Goal: Task Accomplishment & Management: Manage account settings

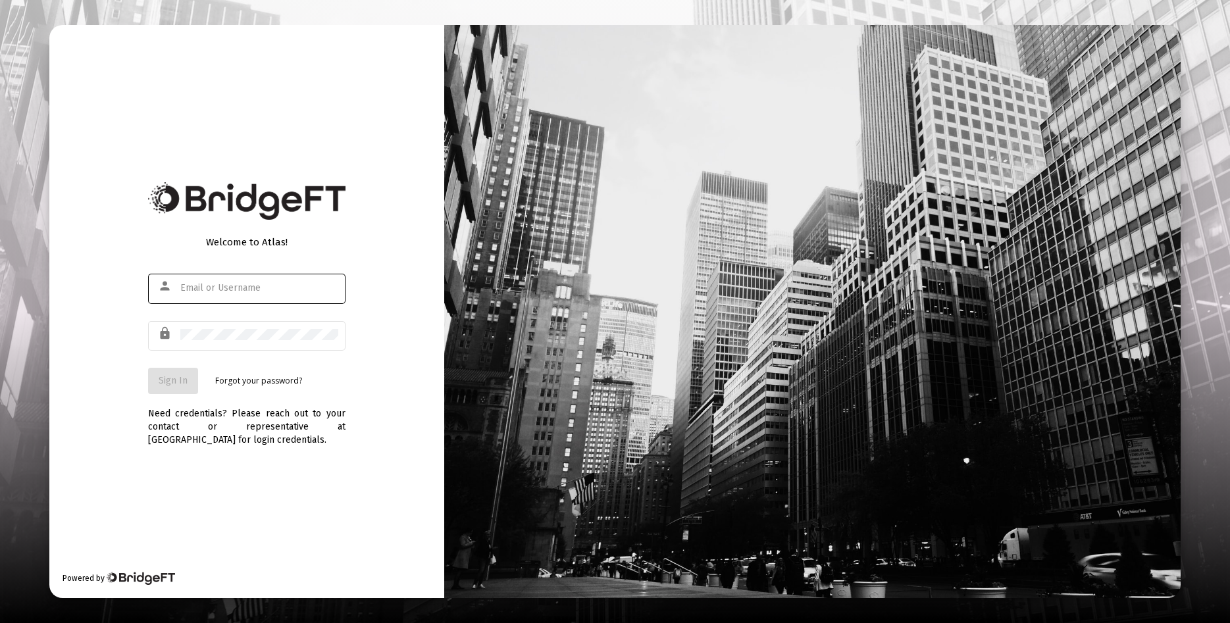
click at [239, 292] on input "text" at bounding box center [259, 288] width 158 height 11
type input "[EMAIL_ADDRESS][DOMAIN_NAME]"
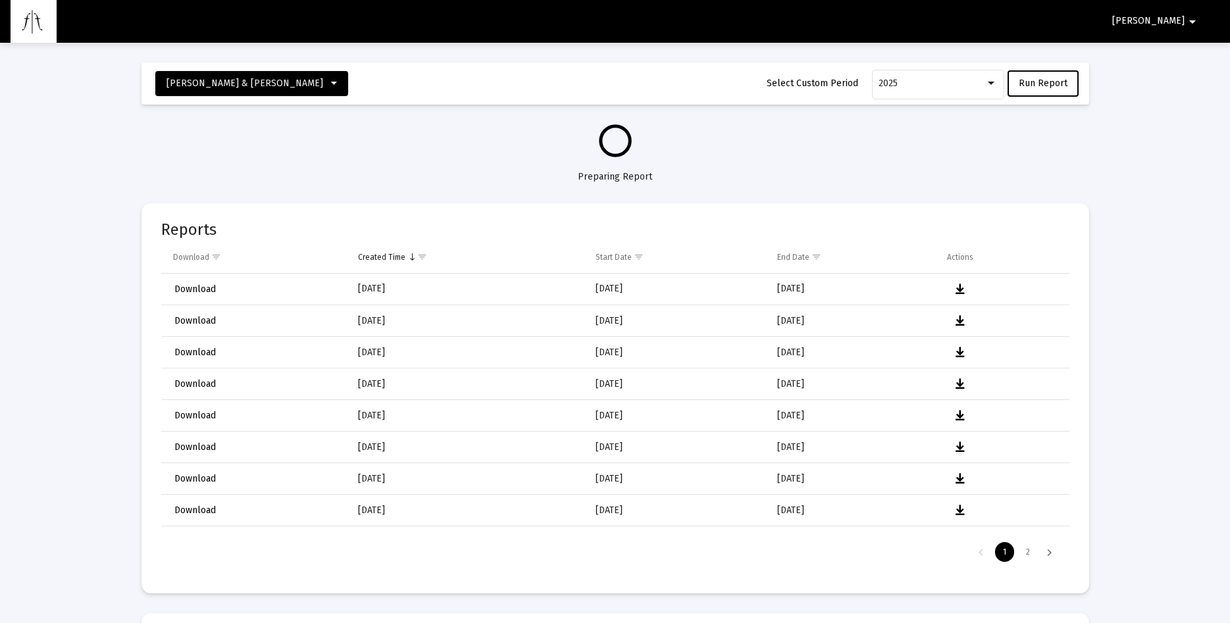
select select "View all"
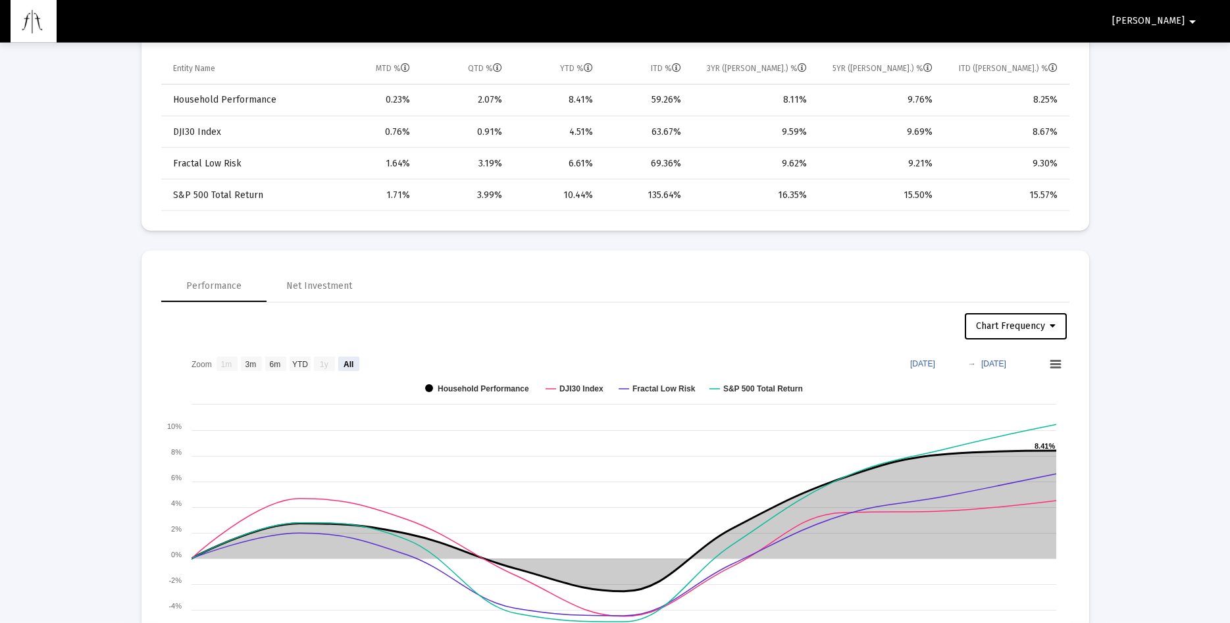
scroll to position [806, 0]
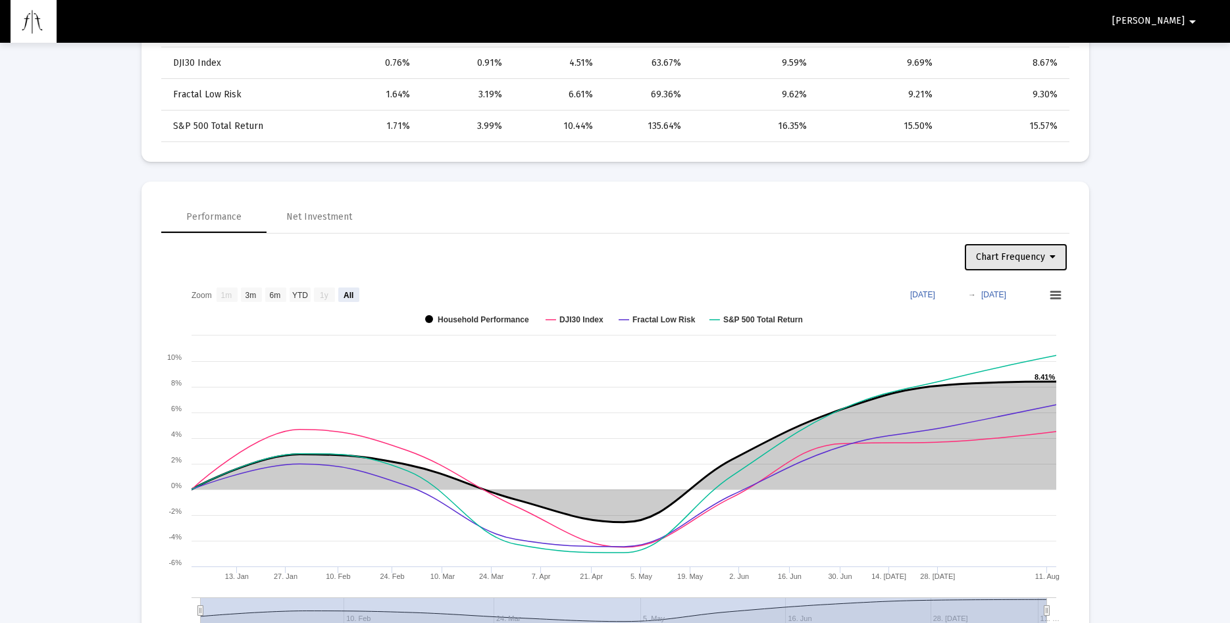
click at [1053, 259] on icon at bounding box center [1053, 257] width 6 height 9
click at [1040, 319] on button "Weekly Frequency" at bounding box center [1019, 323] width 111 height 32
select select "View all"
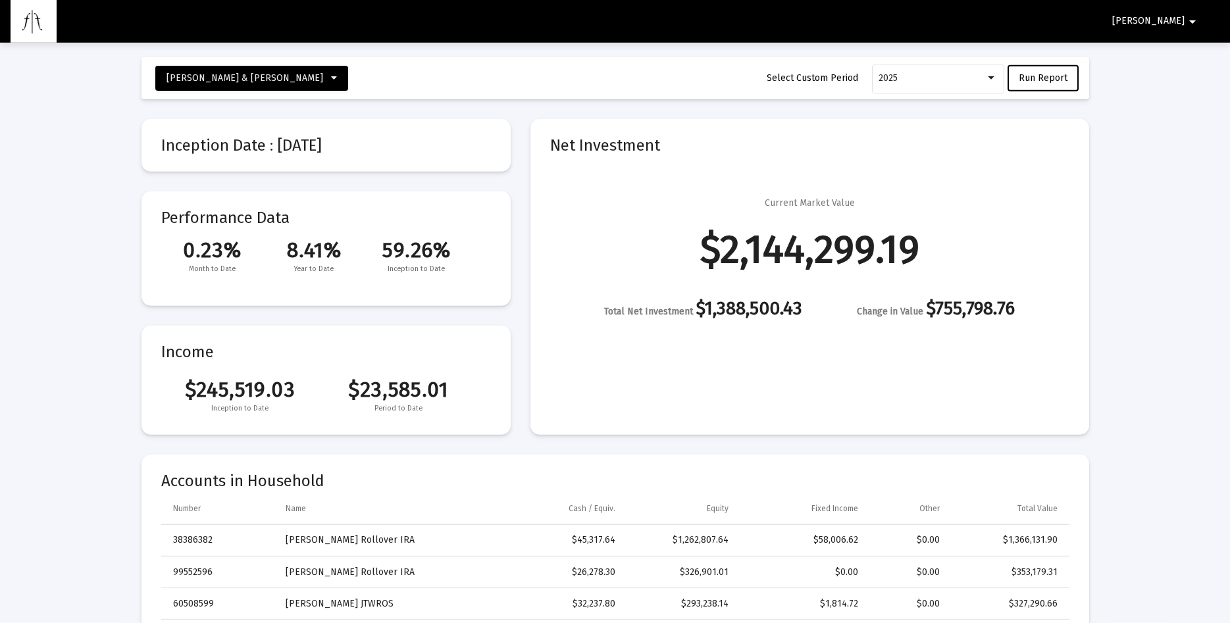
scroll to position [0, 0]
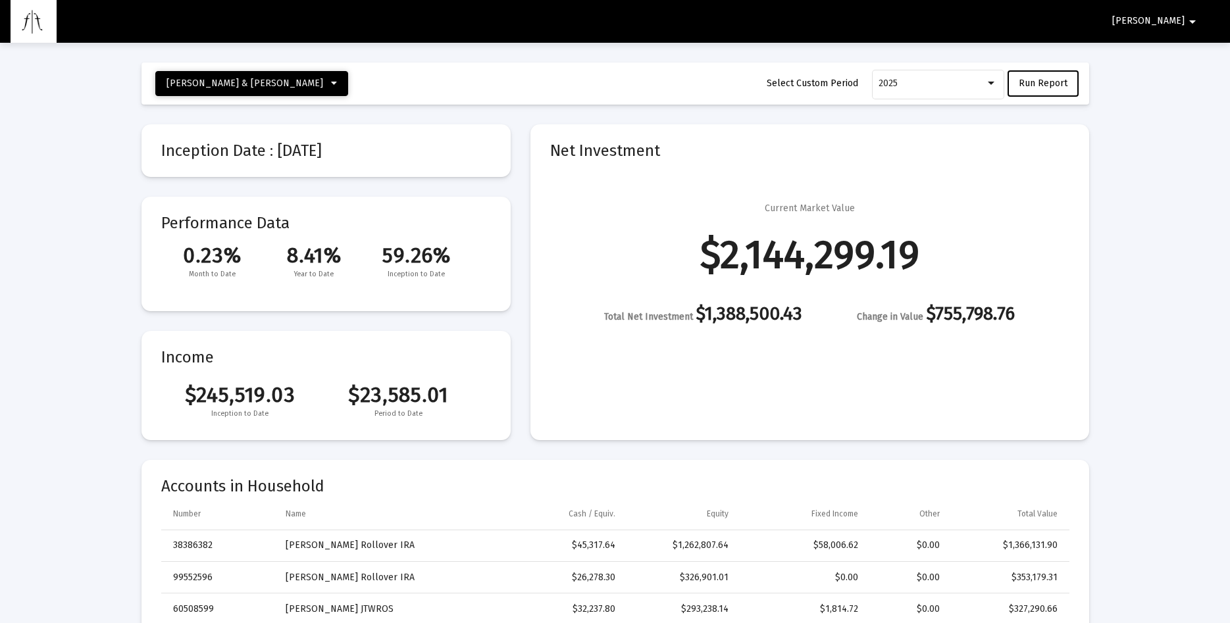
click at [331, 84] on icon at bounding box center [334, 83] width 6 height 9
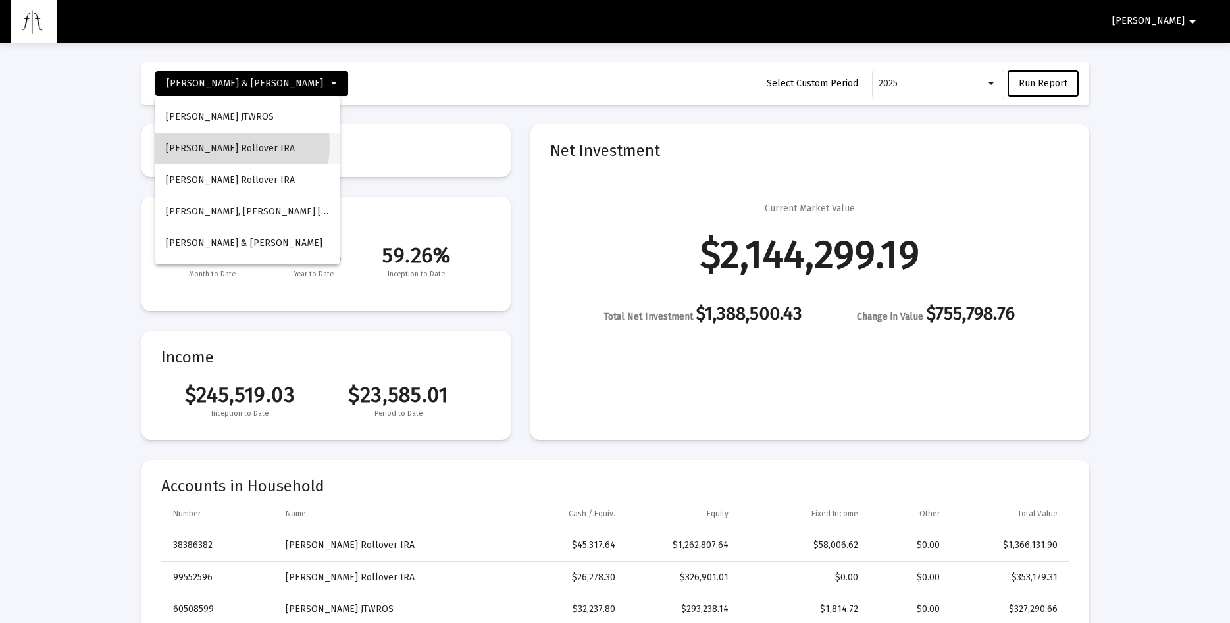
click at [209, 145] on button "[PERSON_NAME] Rollover IRA" at bounding box center [247, 149] width 184 height 32
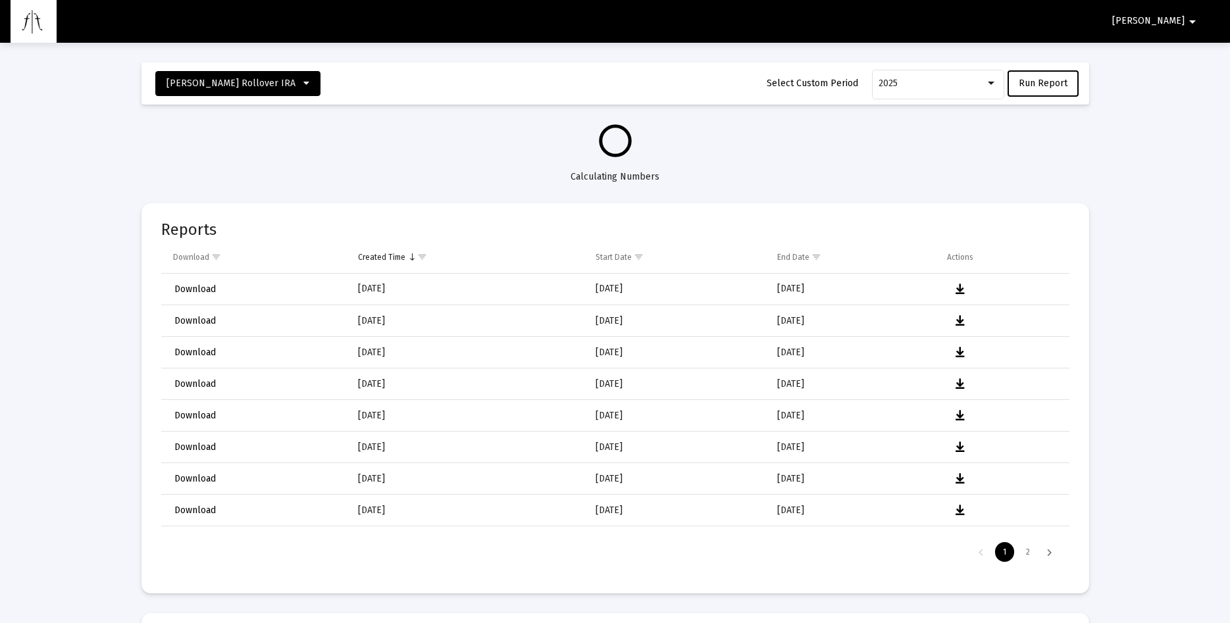
select select "View all"
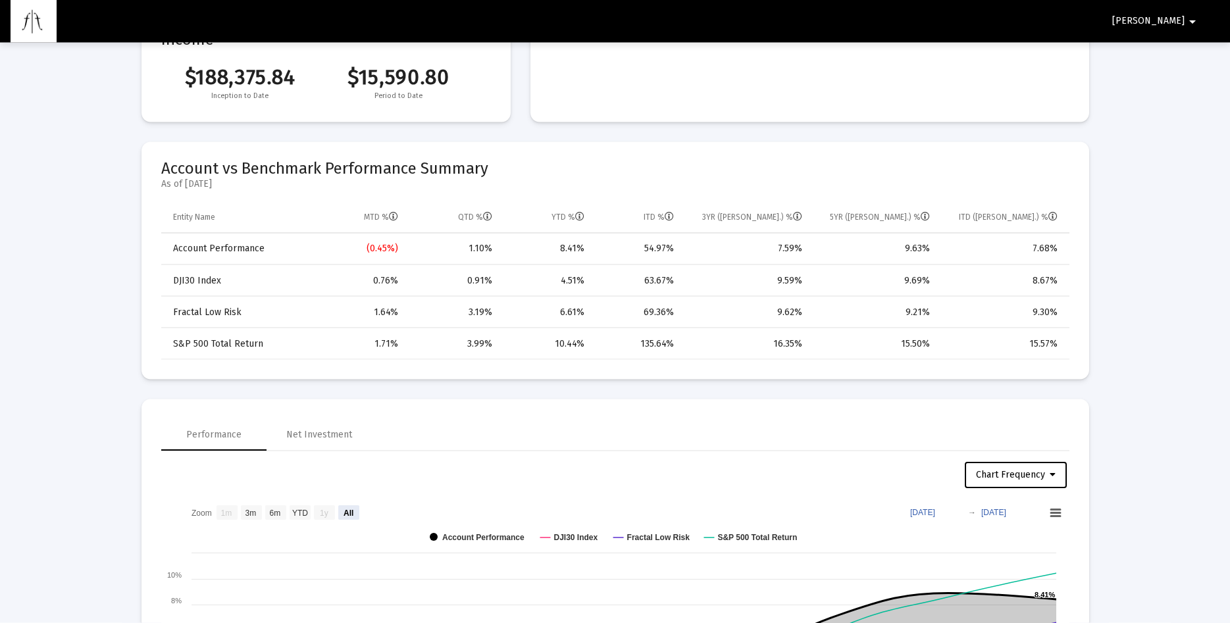
scroll to position [470, 0]
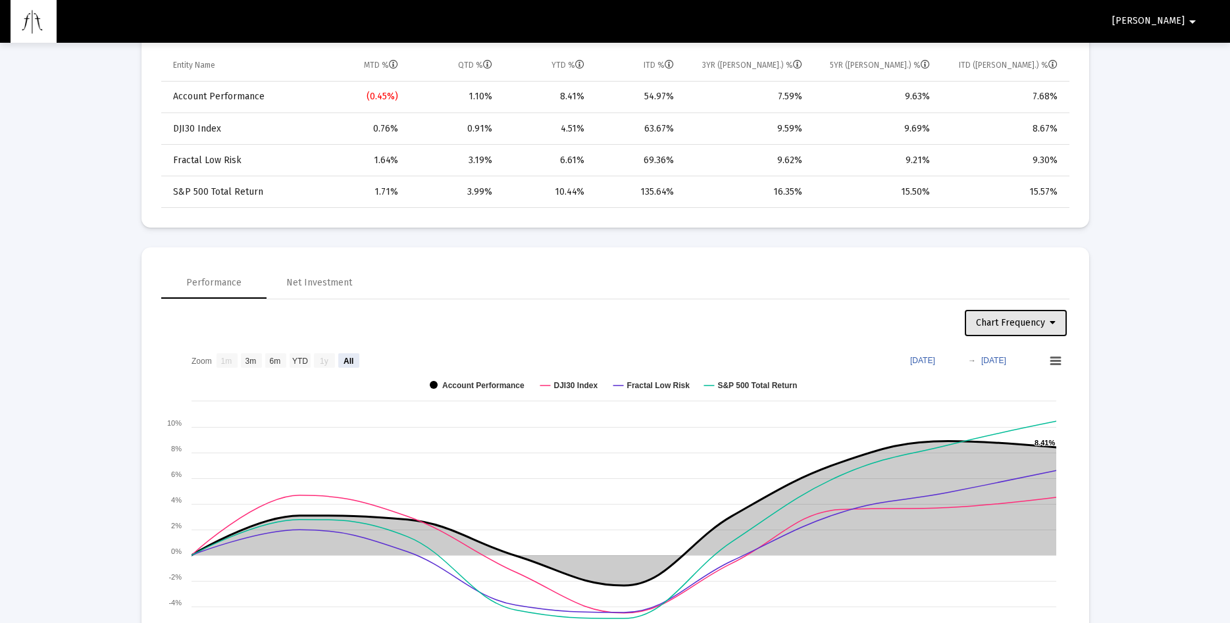
click at [1053, 322] on icon at bounding box center [1053, 323] width 6 height 9
click at [1035, 384] on button "Weekly Frequency" at bounding box center [1019, 389] width 111 height 32
select select "View all"
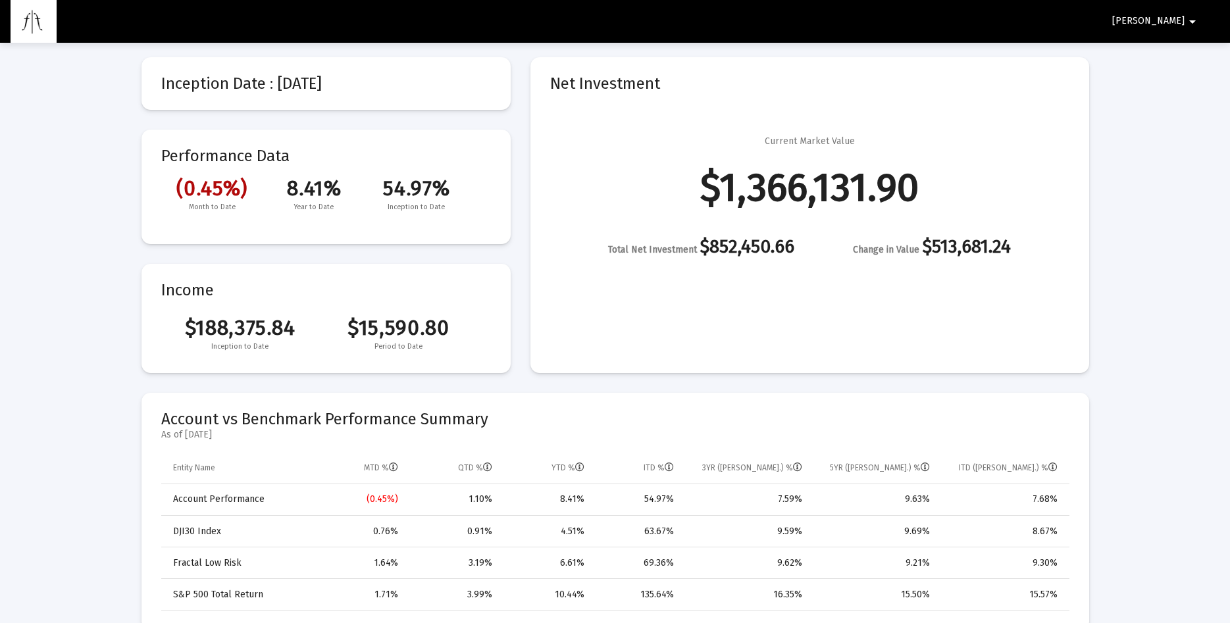
scroll to position [0, 0]
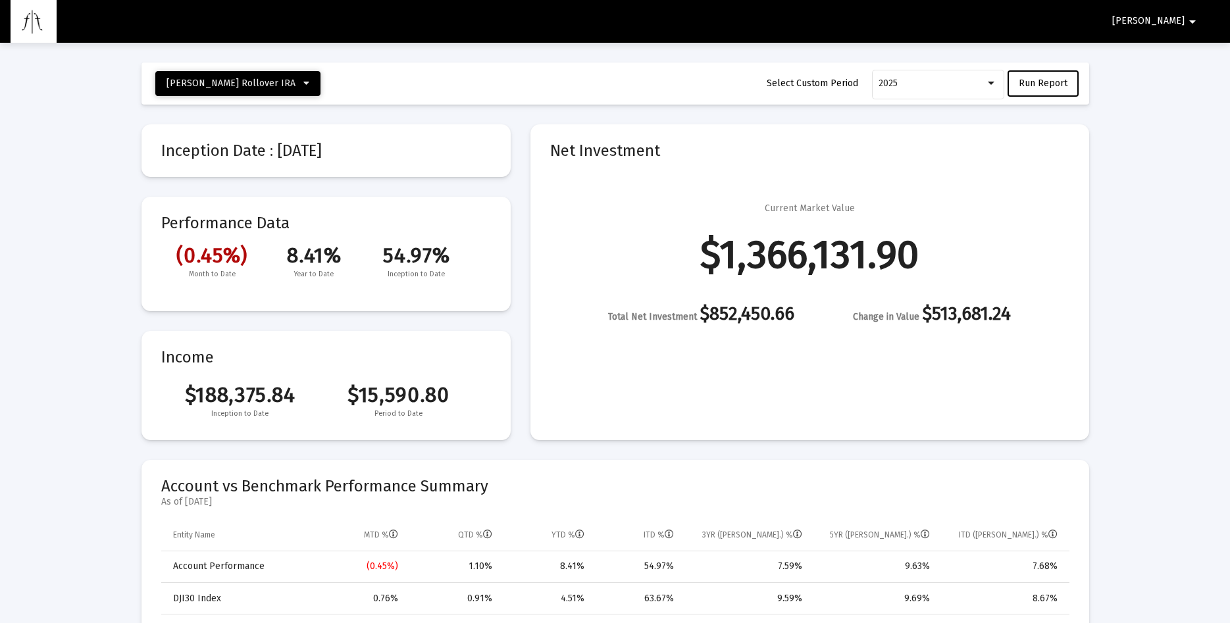
click at [303, 85] on icon at bounding box center [306, 83] width 6 height 9
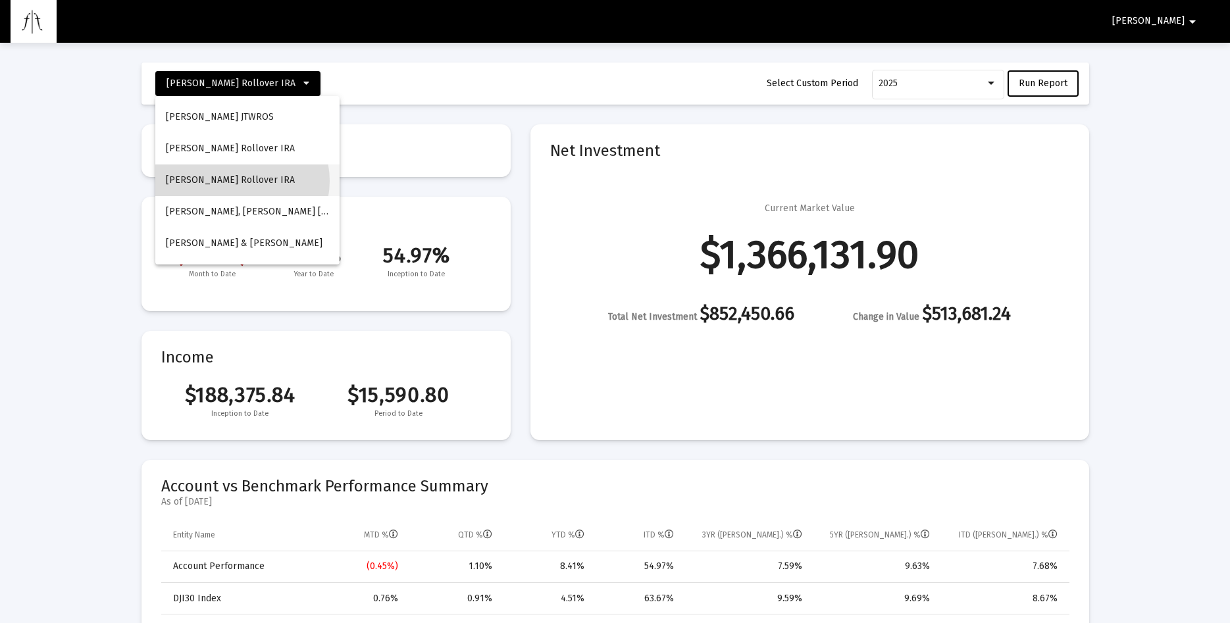
click at [242, 181] on button "[PERSON_NAME] Rollover IRA" at bounding box center [247, 181] width 184 height 32
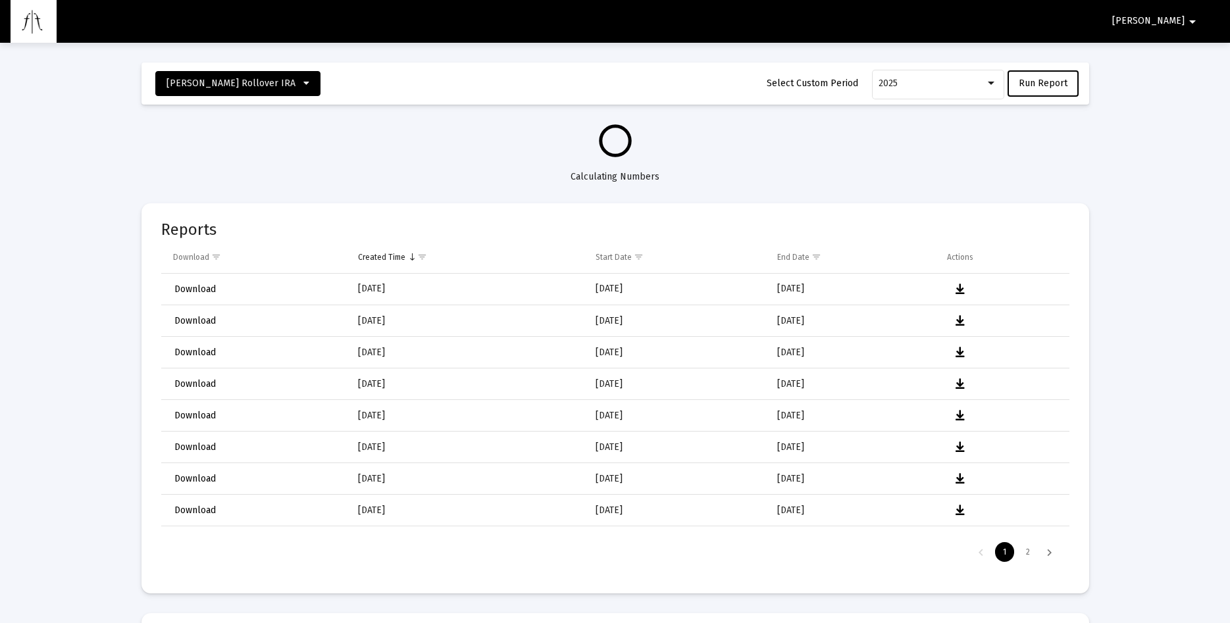
select select "View all"
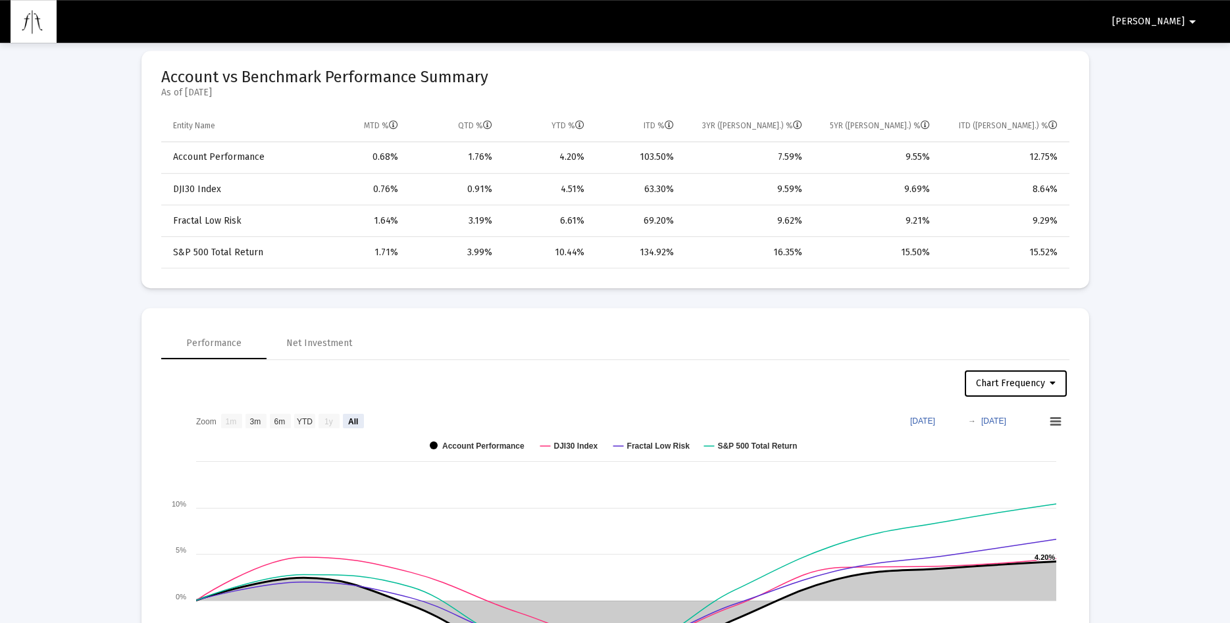
scroll to position [537, 0]
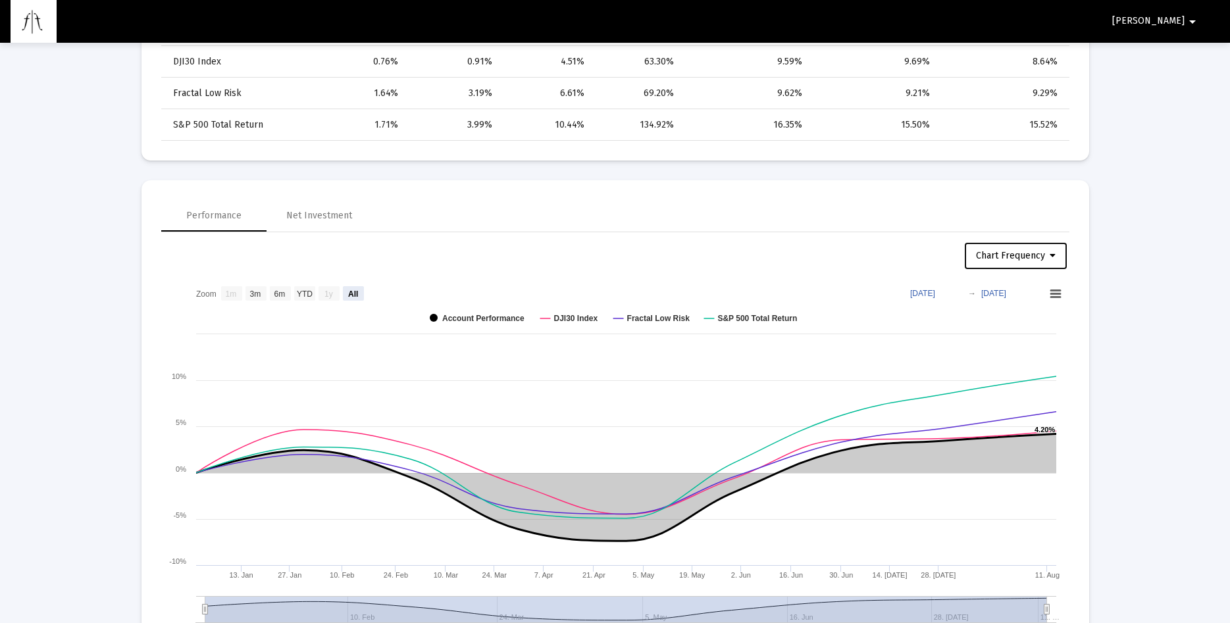
click at [1055, 258] on icon at bounding box center [1053, 255] width 6 height 9
click at [1043, 321] on button "Weekly Frequency" at bounding box center [1019, 322] width 111 height 32
select select "View all"
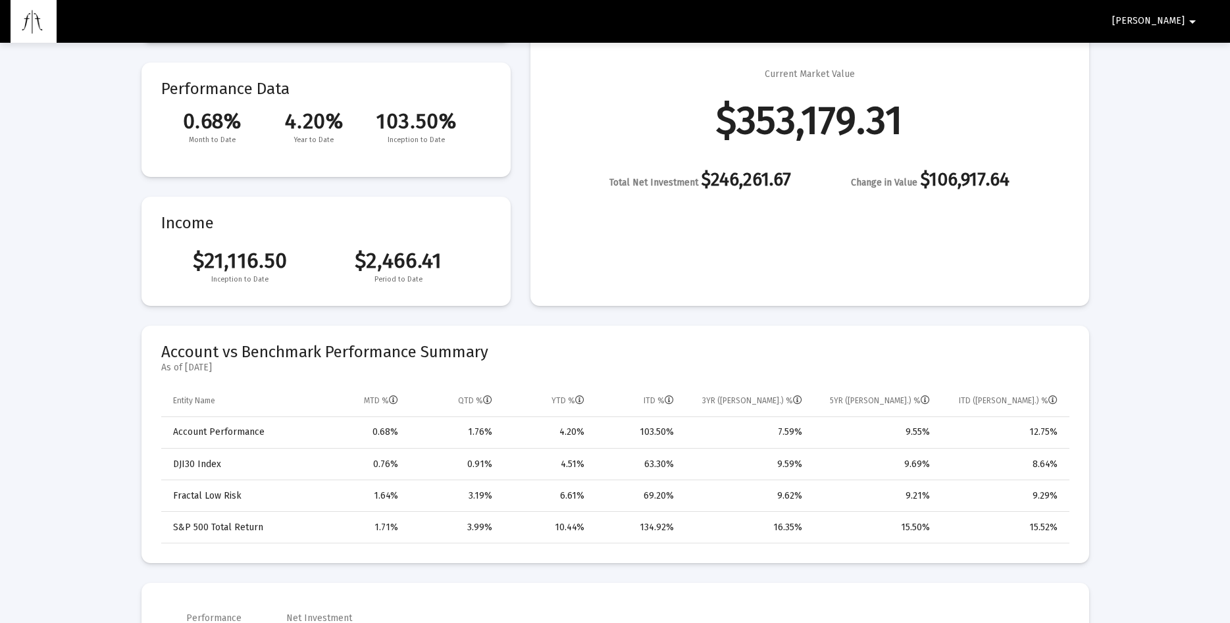
scroll to position [0, 0]
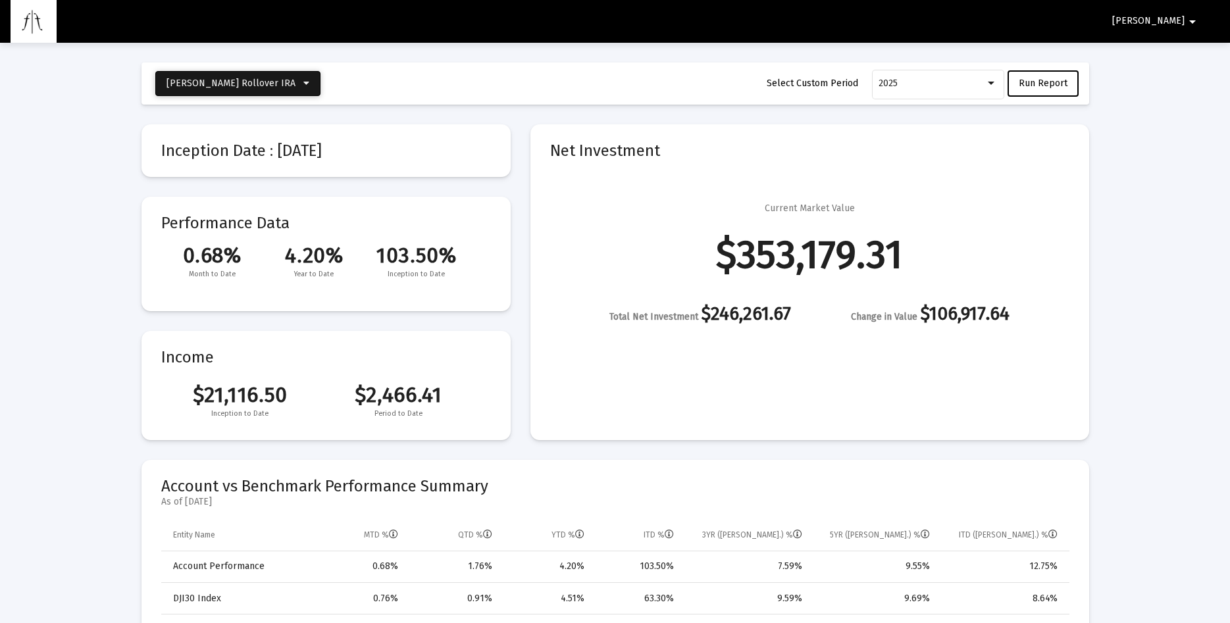
click at [303, 84] on icon at bounding box center [306, 83] width 6 height 9
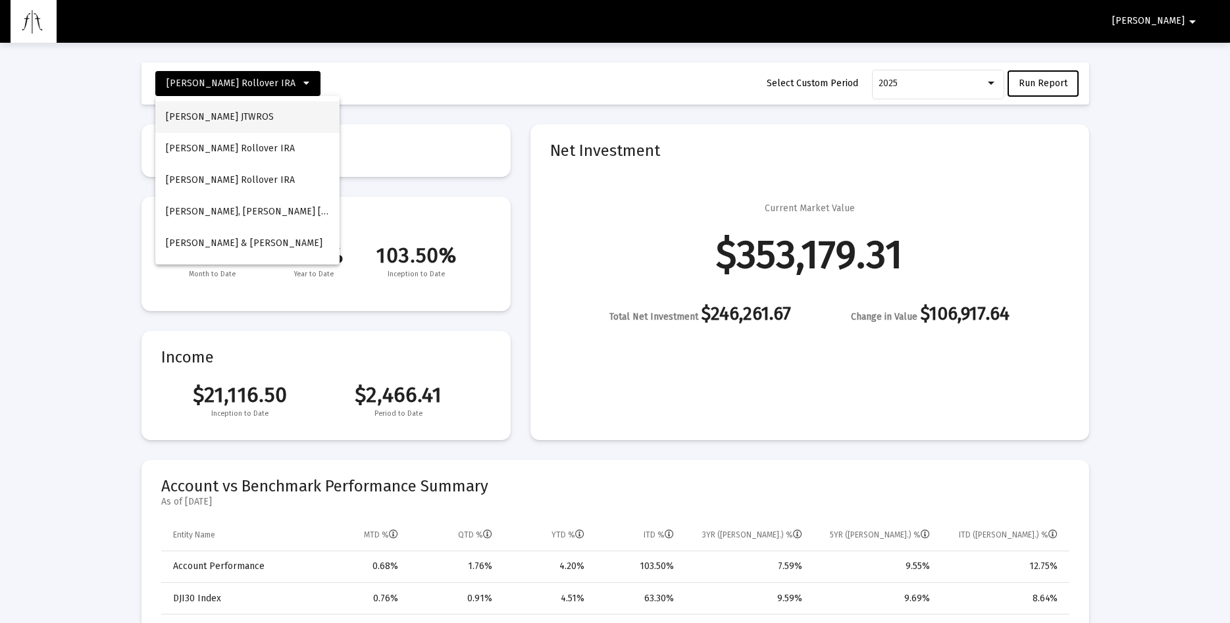
click at [213, 117] on button "[PERSON_NAME] JTWROS" at bounding box center [247, 117] width 184 height 32
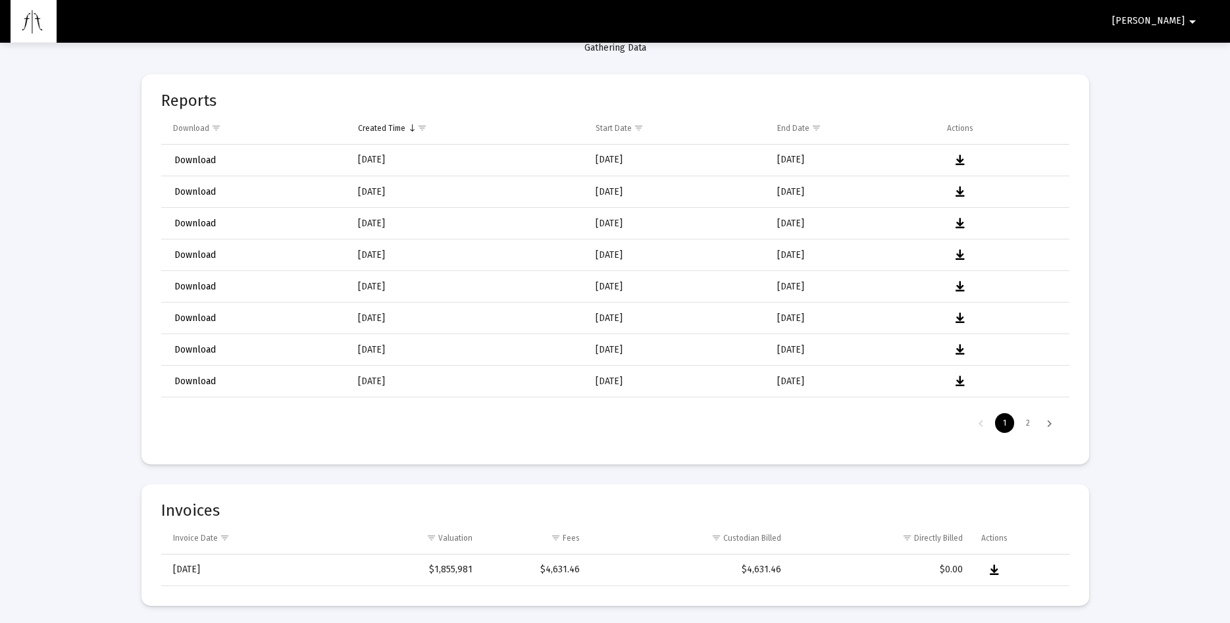
scroll to position [134, 0]
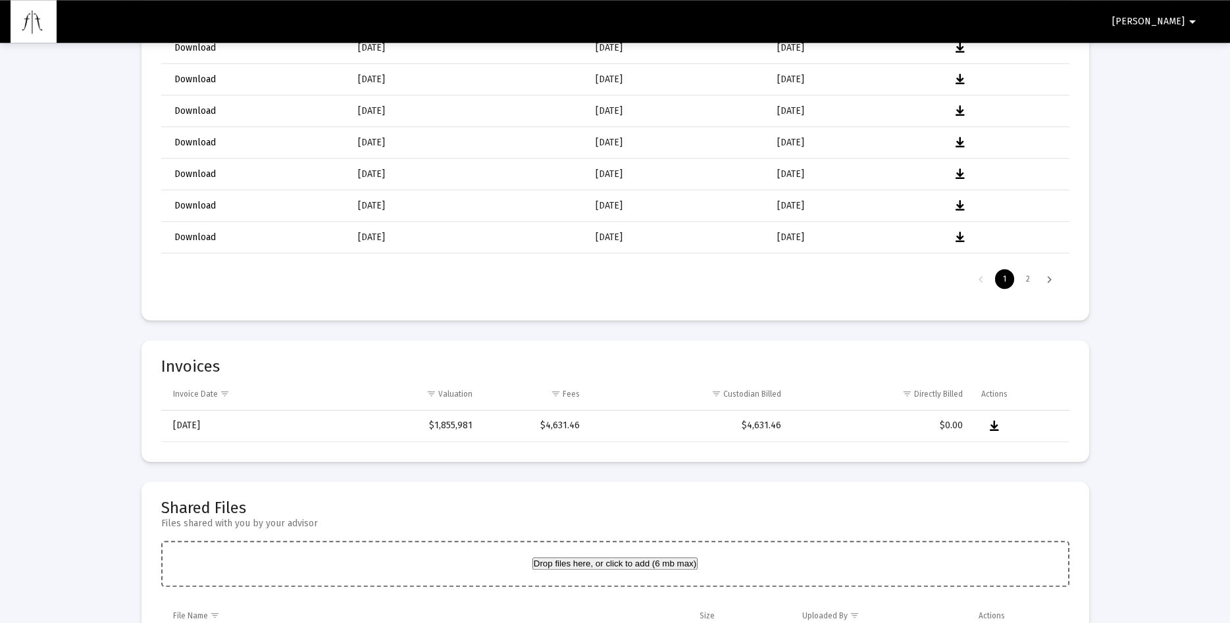
select select "View all"
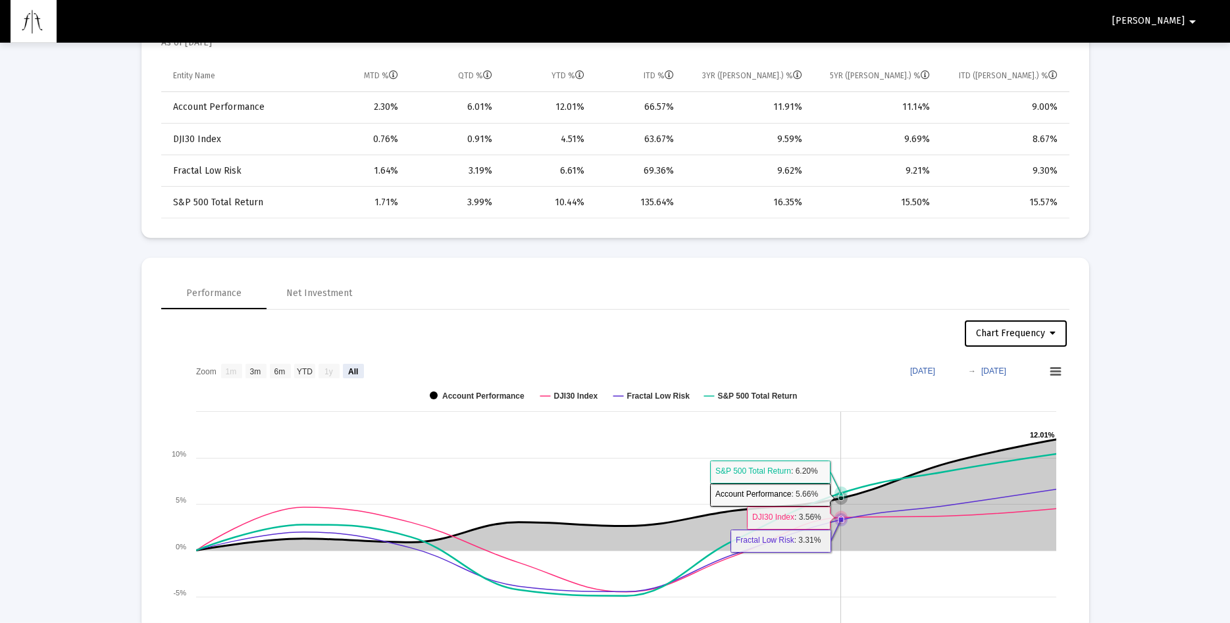
scroll to position [537, 0]
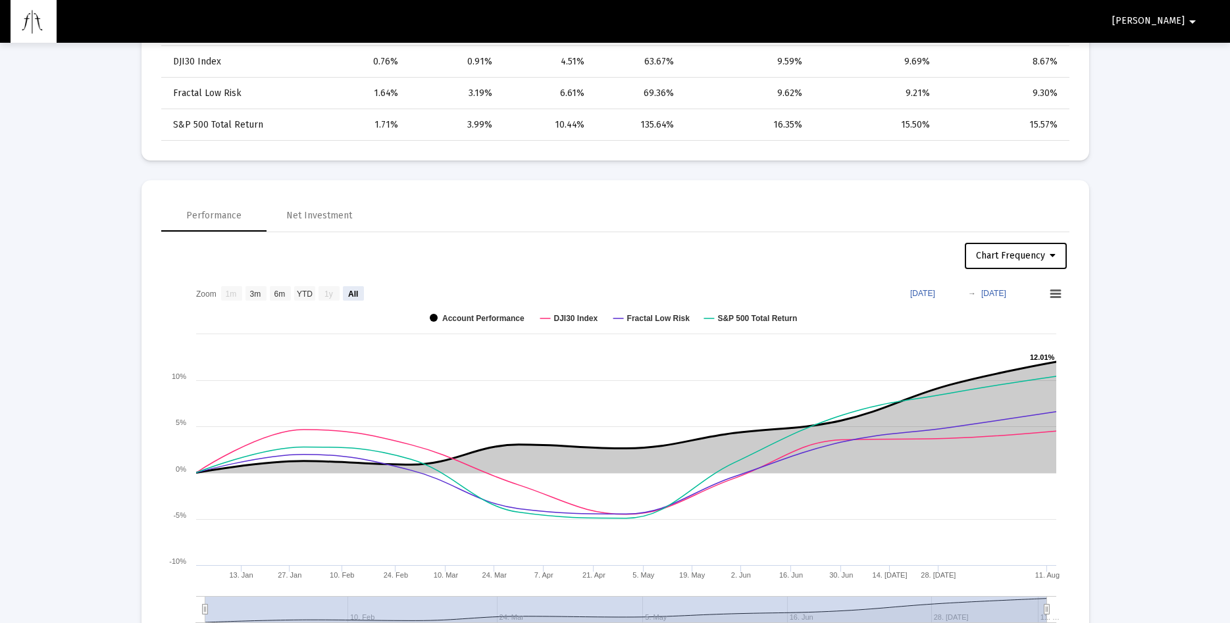
click at [1055, 255] on icon at bounding box center [1053, 255] width 6 height 9
click at [1038, 321] on button "Weekly Frequency" at bounding box center [1019, 322] width 111 height 32
select select "View all"
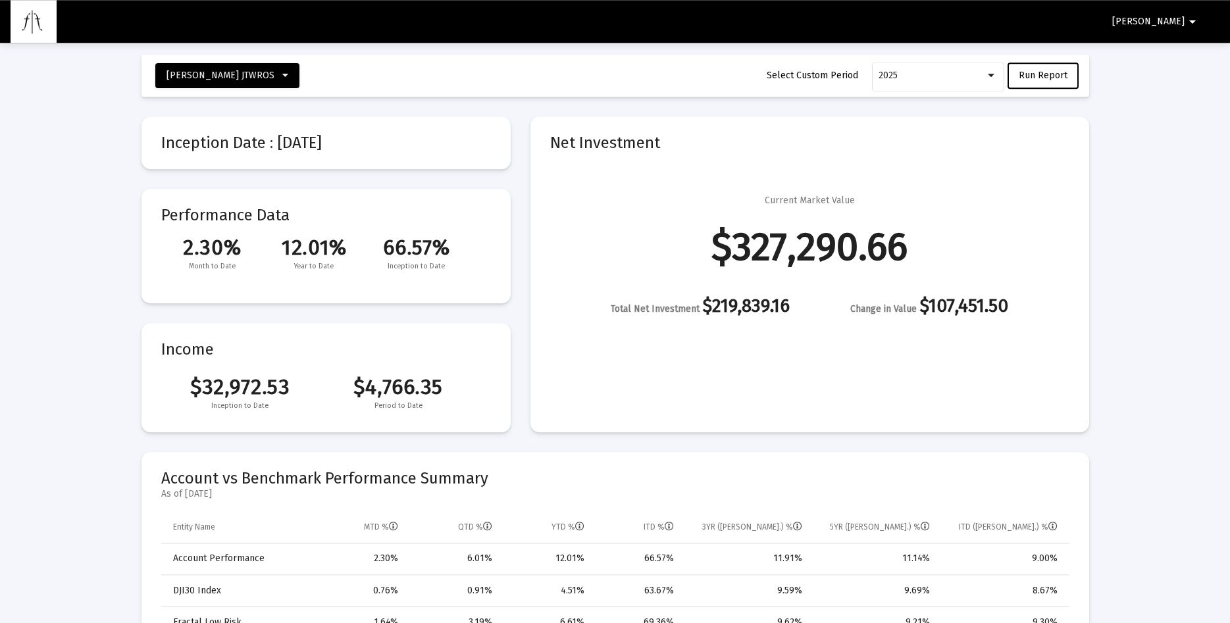
scroll to position [0, 0]
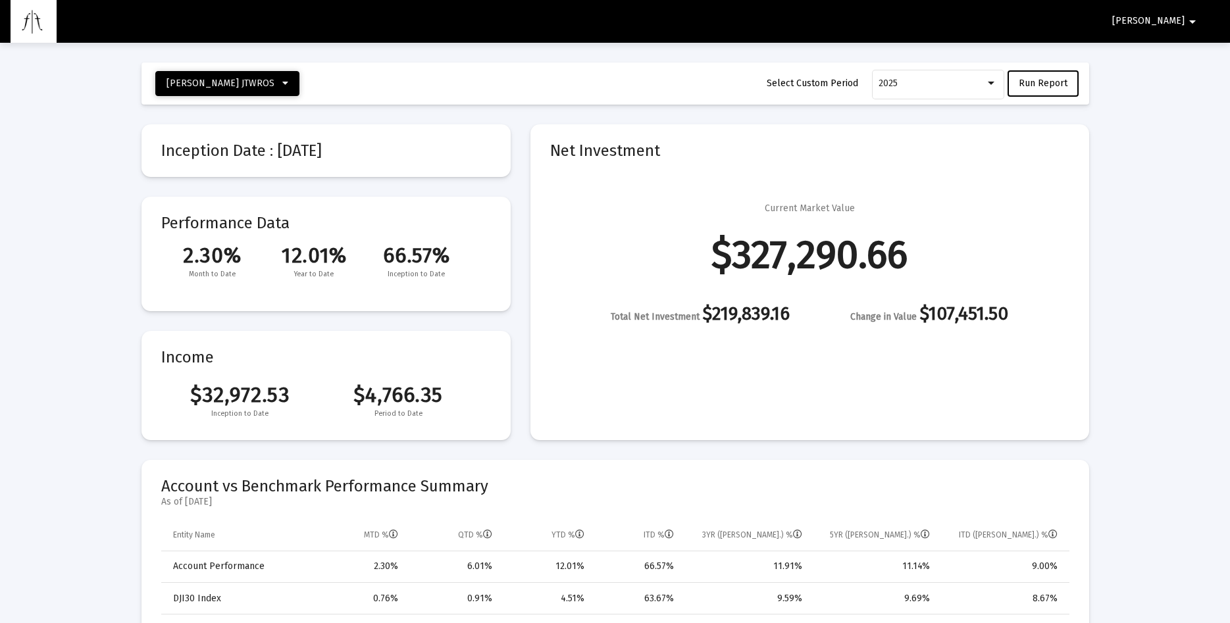
click at [261, 84] on span "[PERSON_NAME] JTWROS" at bounding box center [228, 83] width 122 height 11
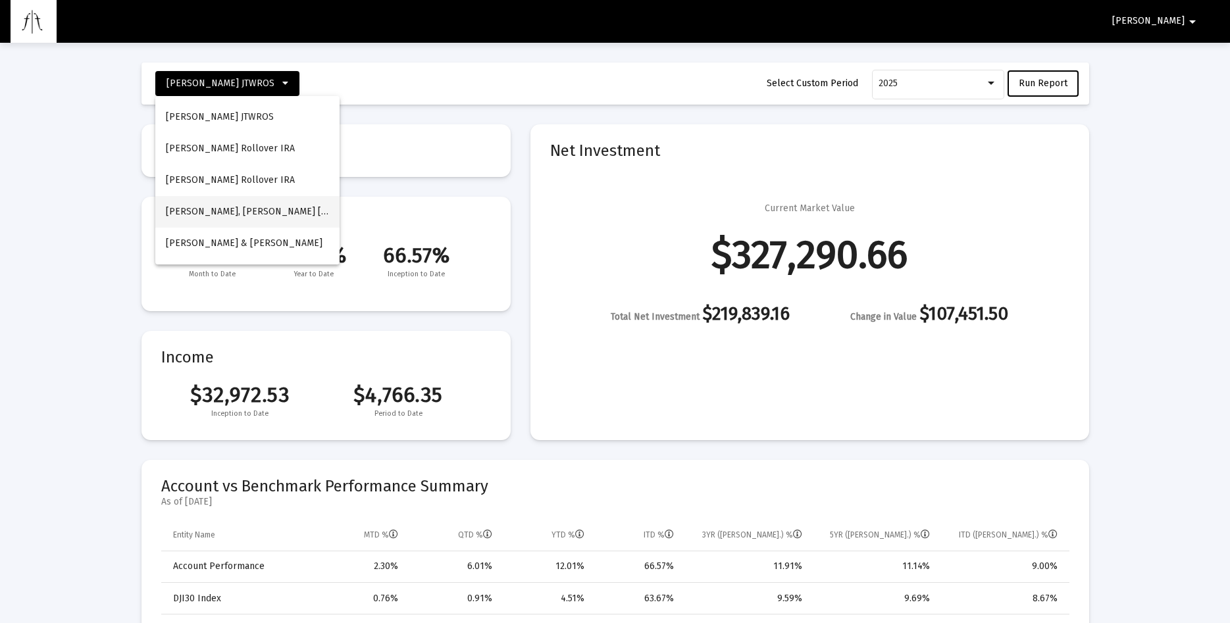
click at [227, 213] on button "[PERSON_NAME], [PERSON_NAME] [PERSON_NAME]" at bounding box center [247, 212] width 184 height 32
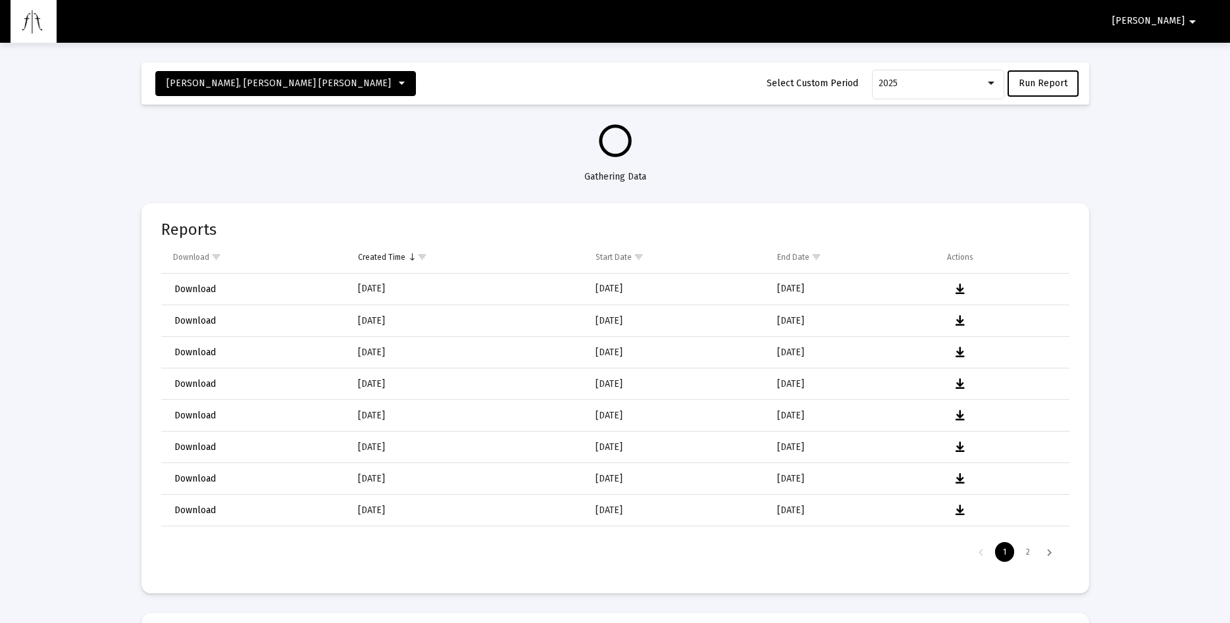
select select "View all"
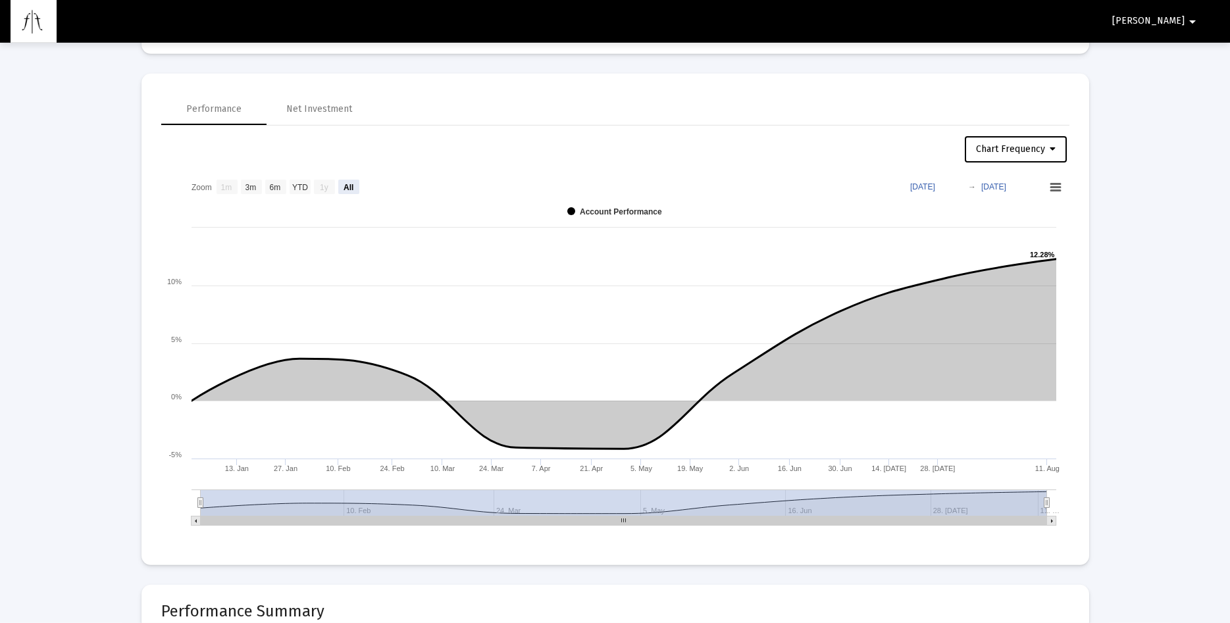
scroll to position [537, 0]
click at [1055, 148] on icon at bounding box center [1053, 148] width 6 height 9
click at [1041, 213] on button "Weekly Frequency" at bounding box center [1019, 214] width 111 height 32
select select "View all"
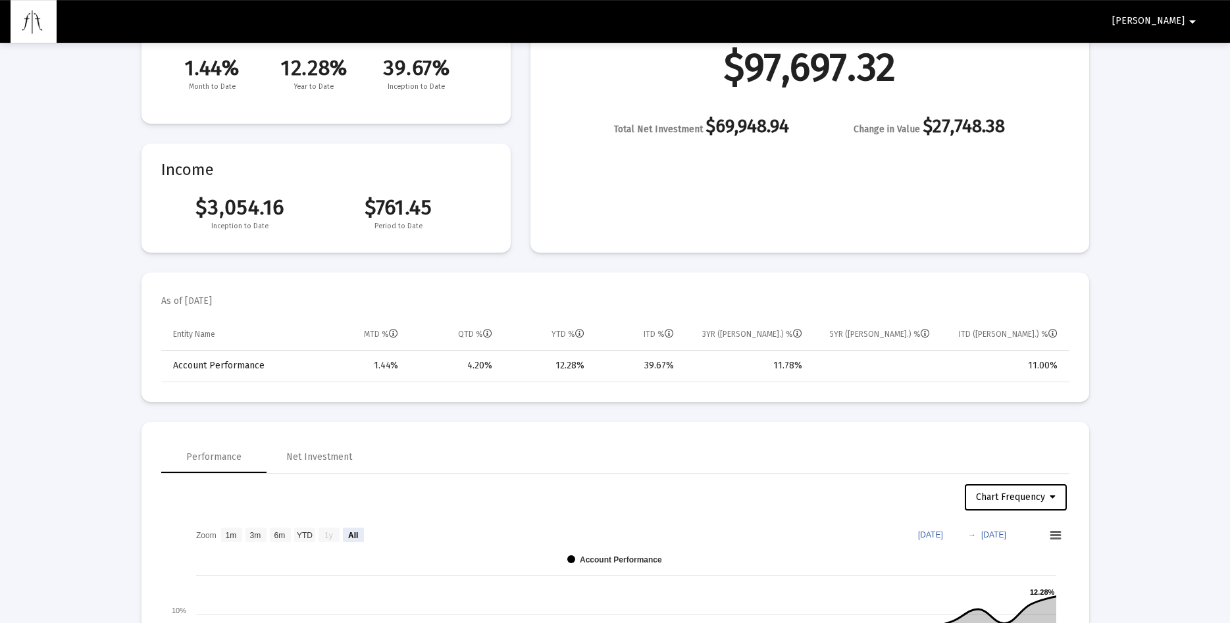
scroll to position [0, 0]
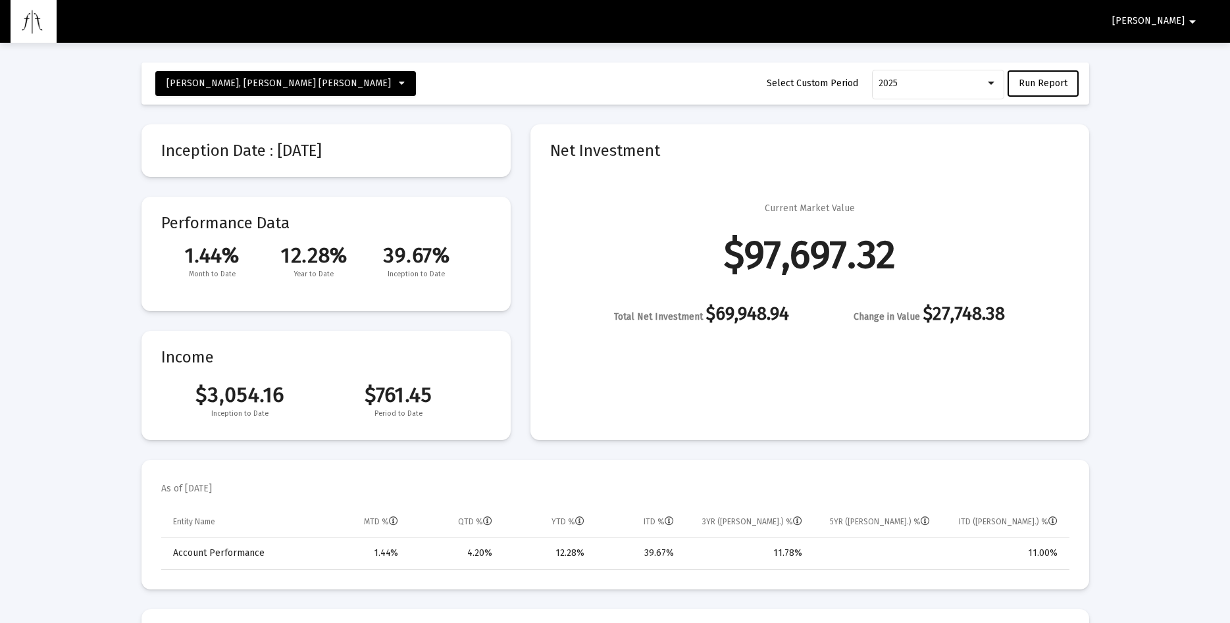
click at [1179, 20] on span "[PERSON_NAME]" at bounding box center [1149, 21] width 72 height 11
click at [1174, 174] on div at bounding box center [615, 311] width 1230 height 623
click at [399, 84] on icon at bounding box center [402, 83] width 6 height 9
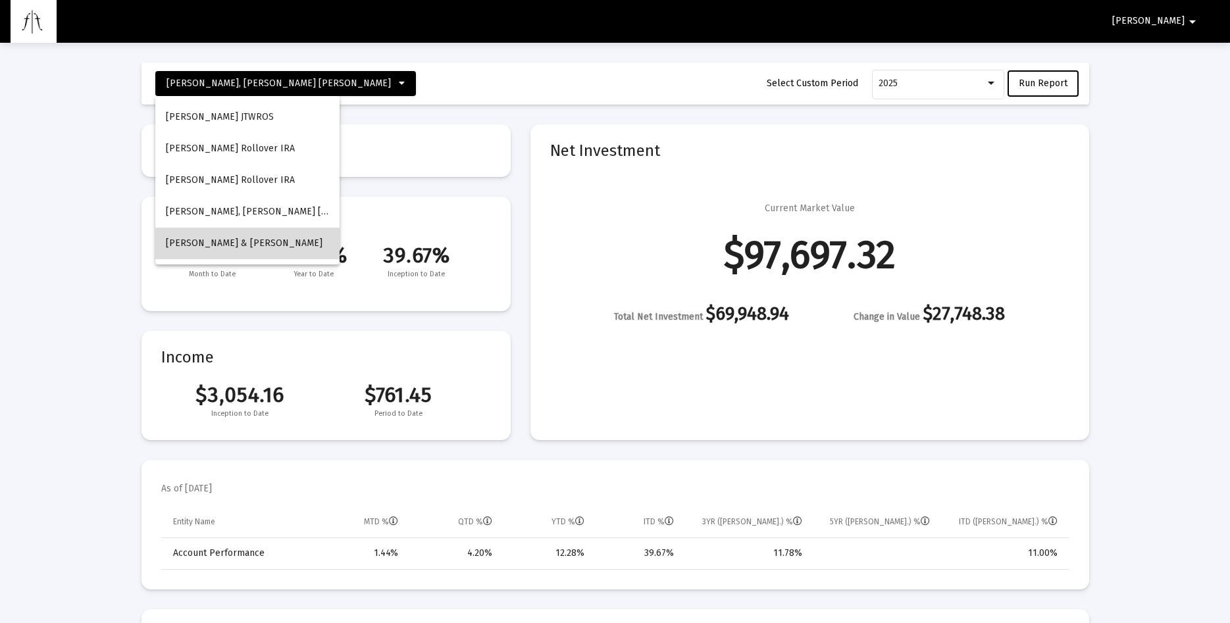
click at [265, 242] on span "[PERSON_NAME] & [PERSON_NAME]" at bounding box center [244, 243] width 157 height 11
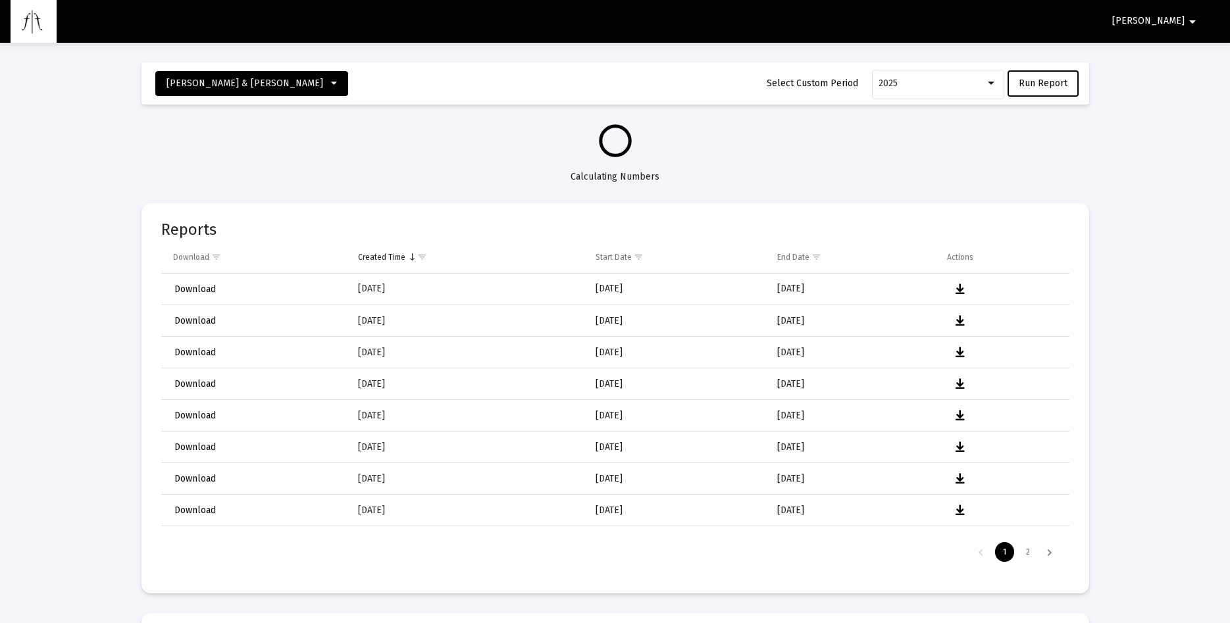
select select "View all"
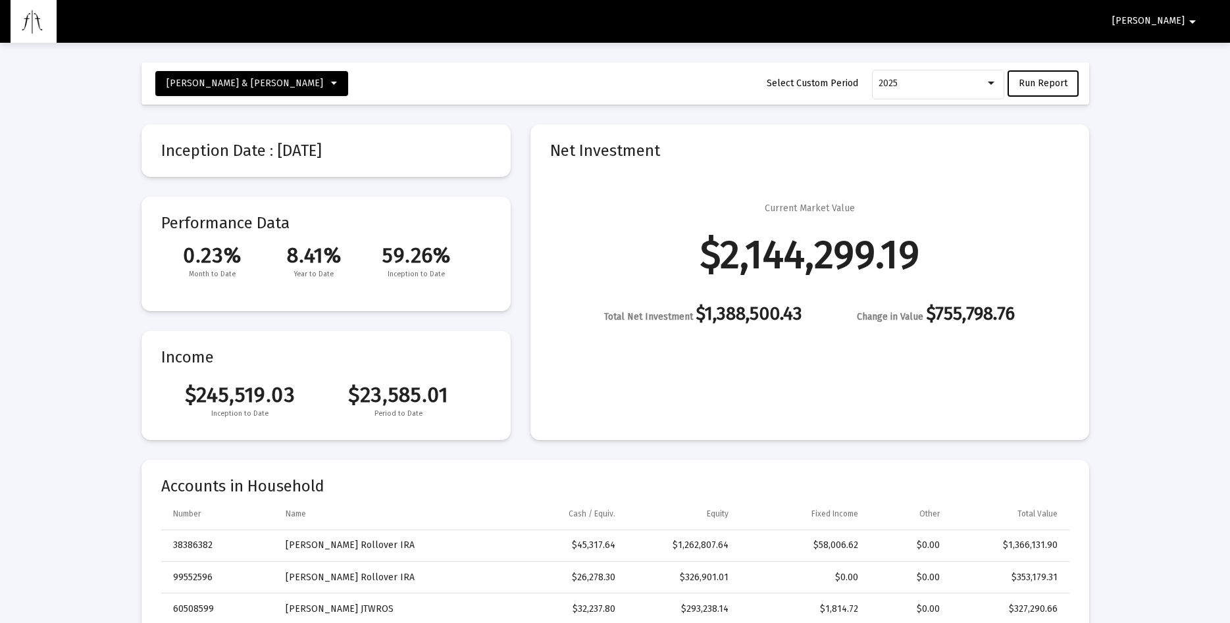
click at [1190, 22] on mat-icon "arrow_drop_down" at bounding box center [1193, 22] width 16 height 26
click at [1194, 55] on button "Logout" at bounding box center [1187, 56] width 74 height 32
